Goal: Task Accomplishment & Management: Complete application form

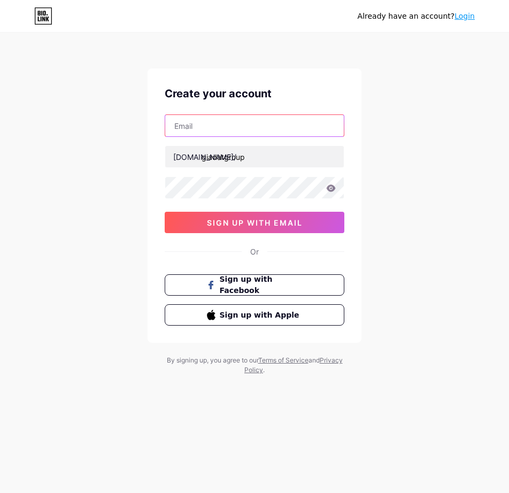
click at [194, 124] on input "text" at bounding box center [254, 125] width 179 height 21
type input "BAO"
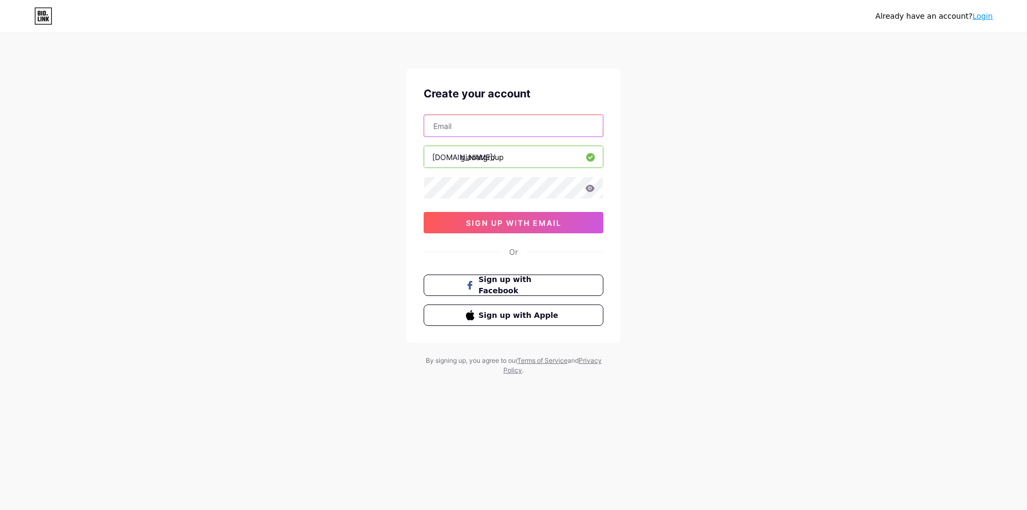
click at [474, 131] on input "text" at bounding box center [513, 125] width 179 height 21
paste input "[EMAIL_ADDRESS][DOMAIN_NAME]"
type input "[EMAIL_ADDRESS][DOMAIN_NAME]"
click at [316, 184] on div "Already have an account? Login Create your account [EMAIL_ADDRESS][DOMAIN_NAME]…" at bounding box center [513, 204] width 1027 height 409
click at [372, 264] on div "Already have an account? Login Create your account bottran102@gmail.com bio.lin…" at bounding box center [513, 204] width 1027 height 409
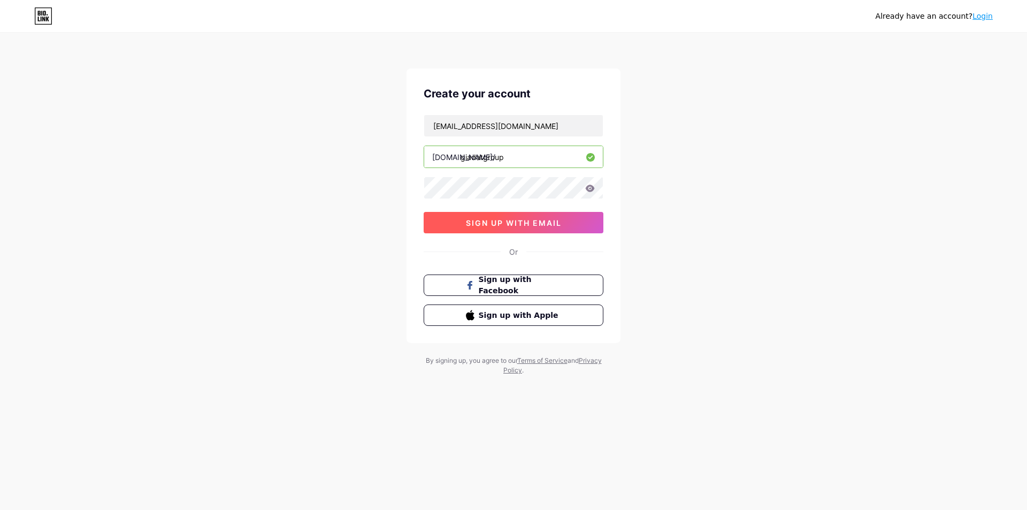
click at [500, 225] on span "sign up with email" at bounding box center [514, 222] width 96 height 9
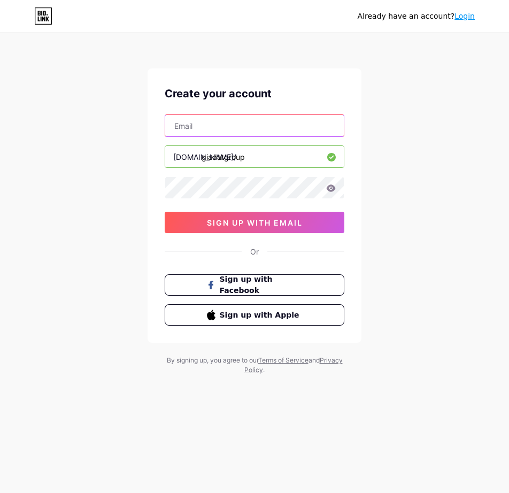
click at [247, 127] on input "text" at bounding box center [254, 125] width 179 height 21
paste input "[EMAIL_ADDRESS][DOMAIN_NAME]"
type input "[EMAIL_ADDRESS][DOMAIN_NAME]"
click at [219, 151] on input "giadatgroup" at bounding box center [254, 156] width 179 height 21
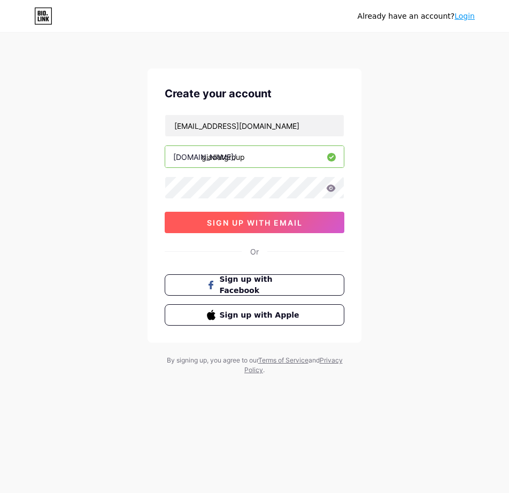
click at [216, 226] on span "sign up with email" at bounding box center [255, 222] width 96 height 9
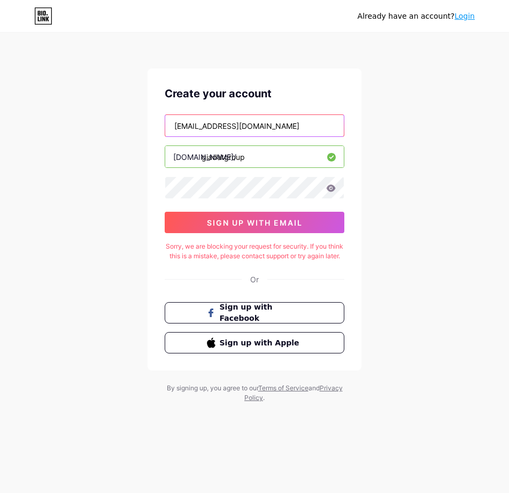
drag, startPoint x: 170, startPoint y: 112, endPoint x: 77, endPoint y: 99, distance: 93.5
click at [78, 99] on div "Already have an account? Login Create your account [EMAIL_ADDRESS][DOMAIN_NAME]…" at bounding box center [254, 218] width 509 height 437
click at [272, 130] on input "[EMAIL_ADDRESS][DOMAIN_NAME]" at bounding box center [254, 125] width 179 height 21
drag, startPoint x: 294, startPoint y: 125, endPoint x: 112, endPoint y: 130, distance: 182.0
click at [113, 129] on div "Already have an account? Login Create your account [EMAIL_ADDRESS][DOMAIN_NAME]…" at bounding box center [254, 218] width 509 height 437
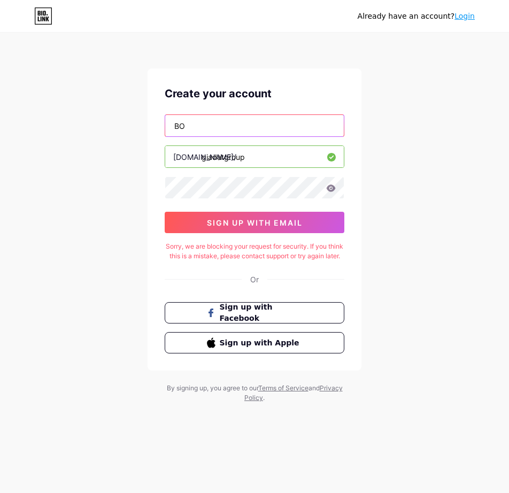
type input "B"
click at [325, 129] on input "baongoc68689999" at bounding box center [254, 125] width 179 height 21
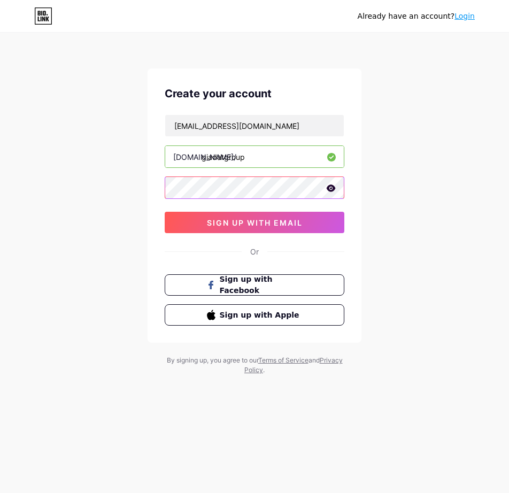
click at [0, 225] on html "Already have an account? Login Create your account [EMAIL_ADDRESS][DOMAIN_NAME]…" at bounding box center [254, 246] width 509 height 493
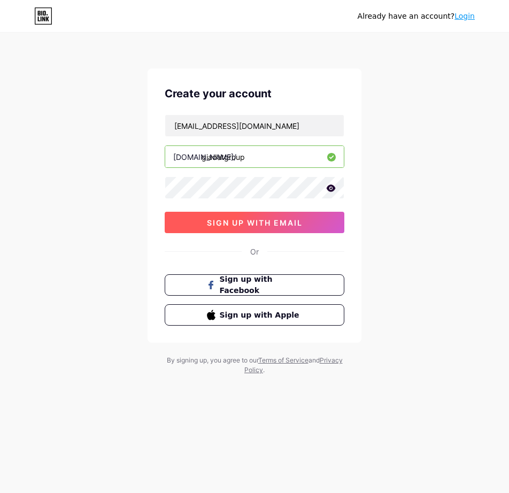
click at [257, 225] on span "sign up with email" at bounding box center [255, 222] width 96 height 9
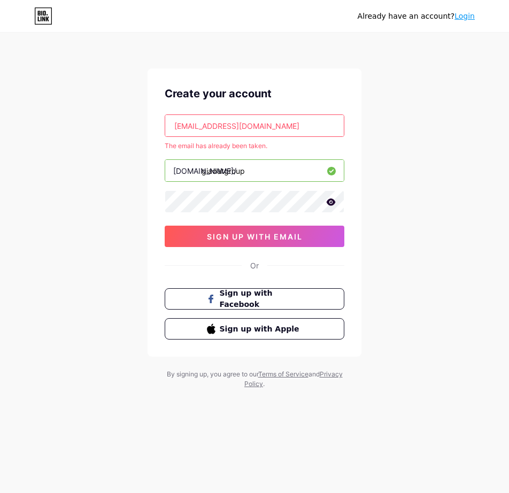
drag, startPoint x: 300, startPoint y: 126, endPoint x: 58, endPoint y: 156, distance: 244.2
click at [58, 156] on div "Already have an account? Login Create your account [EMAIL_ADDRESS][DOMAIN_NAME]…" at bounding box center [254, 211] width 509 height 423
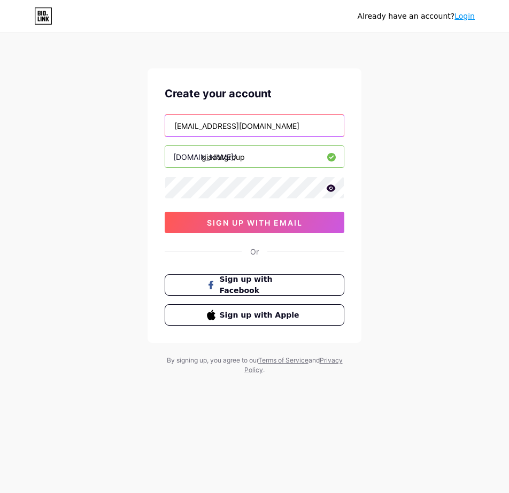
type input "[EMAIL_ADDRESS][DOMAIN_NAME]"
click at [227, 208] on div "[EMAIL_ADDRESS][DOMAIN_NAME] [DOMAIN_NAME]/ giadatgroup 0cAFcWeA5p_452XEAPbfLa7…" at bounding box center [255, 173] width 180 height 119
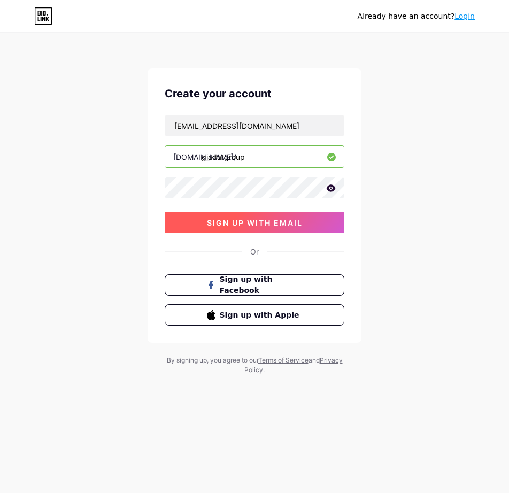
click at [225, 220] on span "sign up with email" at bounding box center [255, 222] width 96 height 9
